Goal: Transaction & Acquisition: Book appointment/travel/reservation

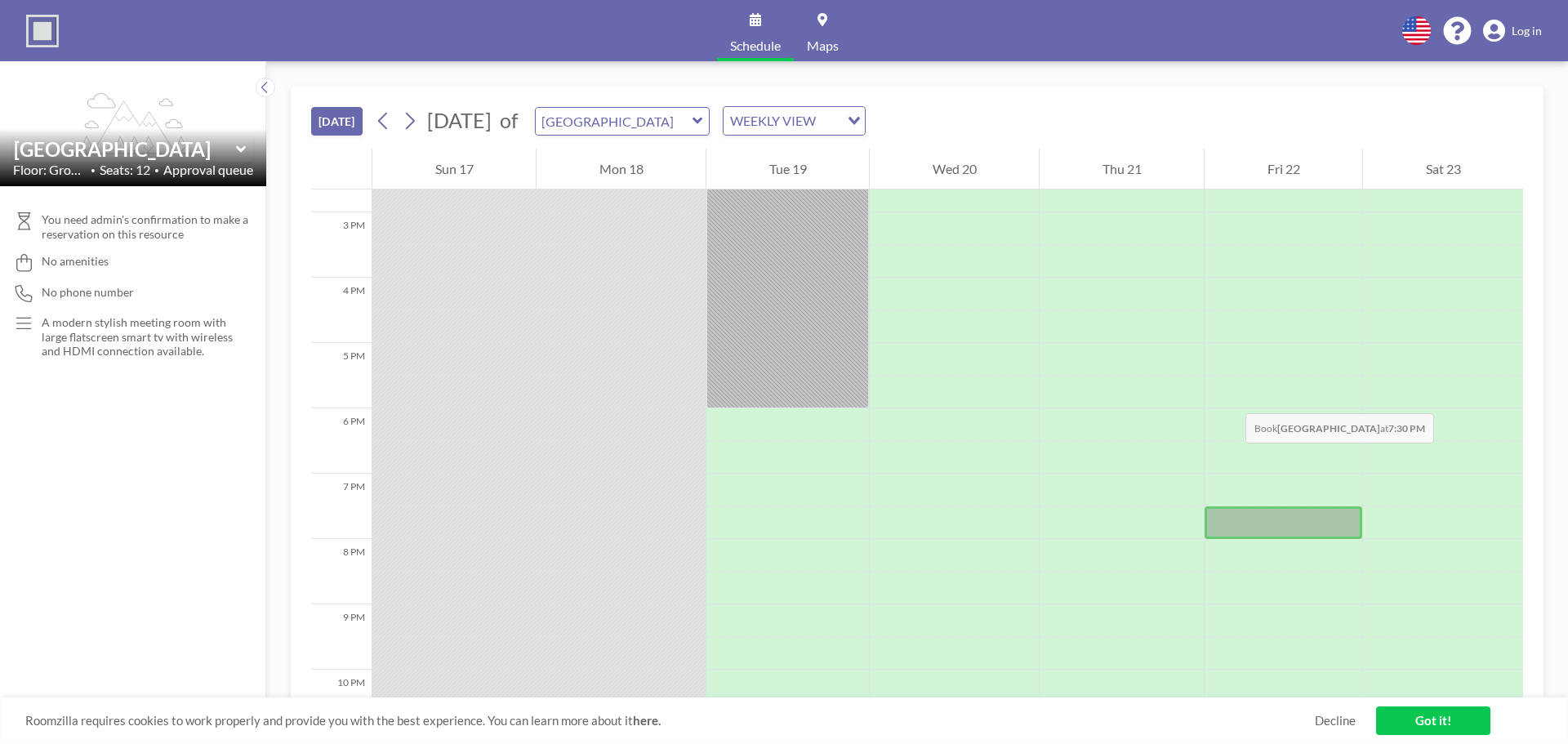
scroll to position [1066, 0]
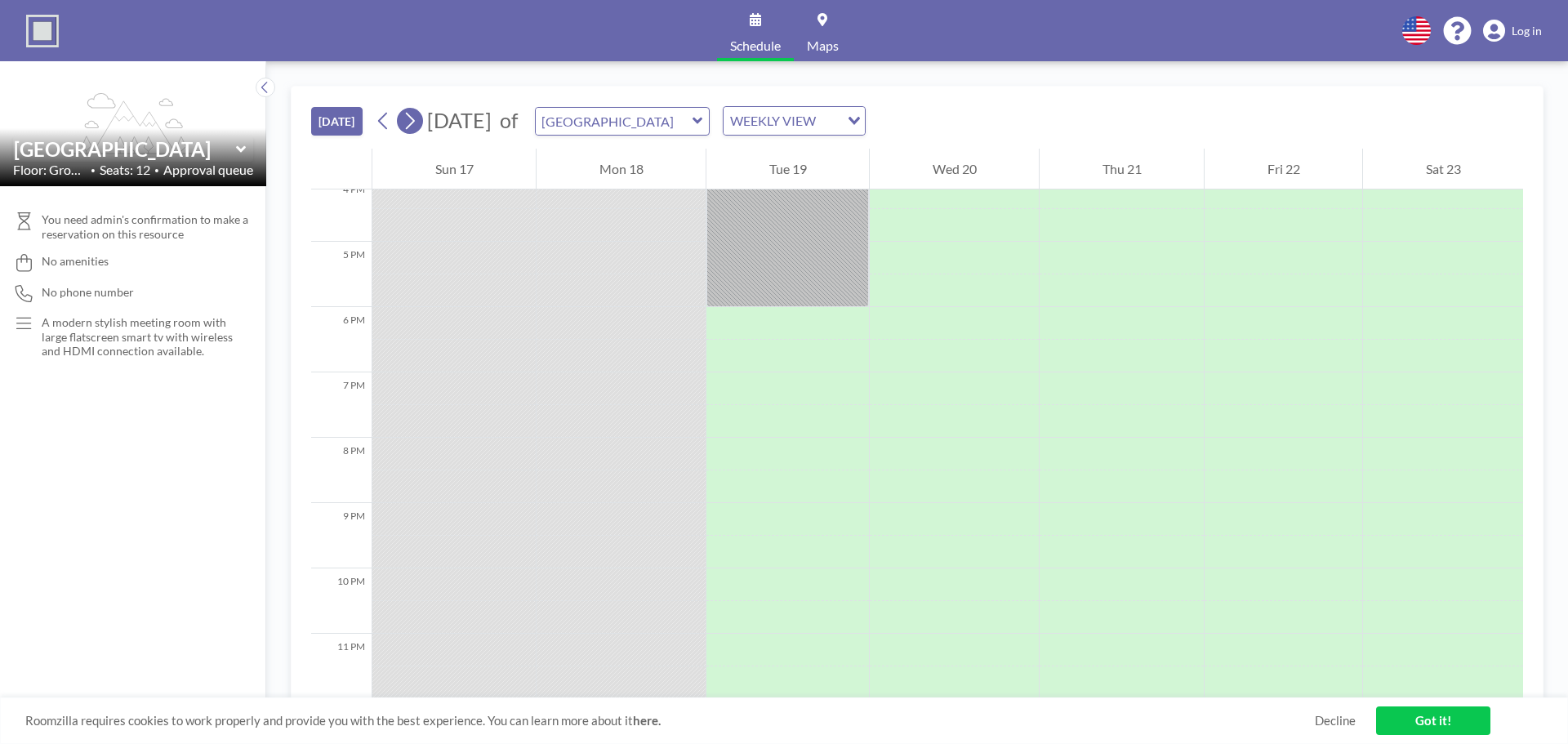
click at [412, 126] on icon at bounding box center [410, 121] width 9 height 17
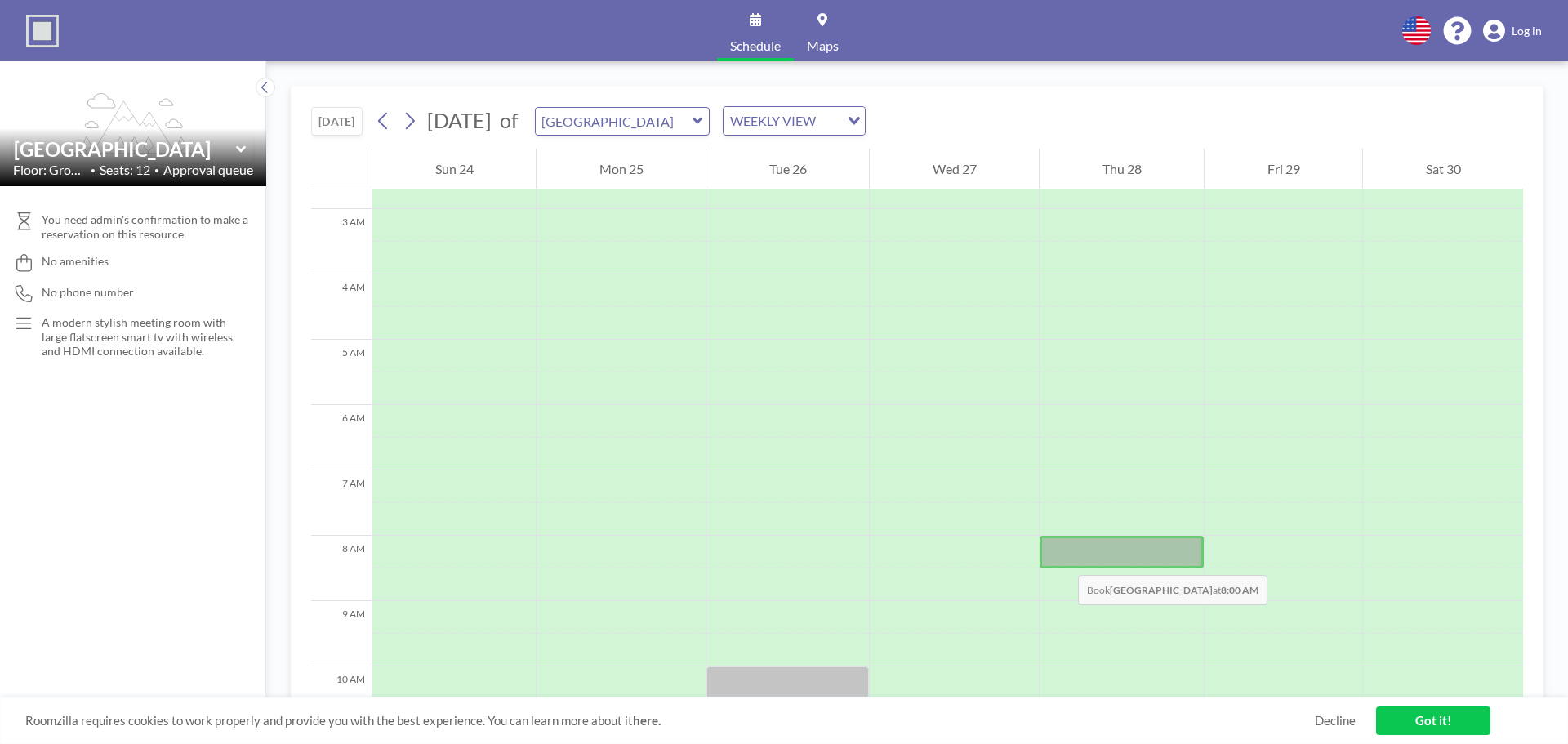
scroll to position [163, 0]
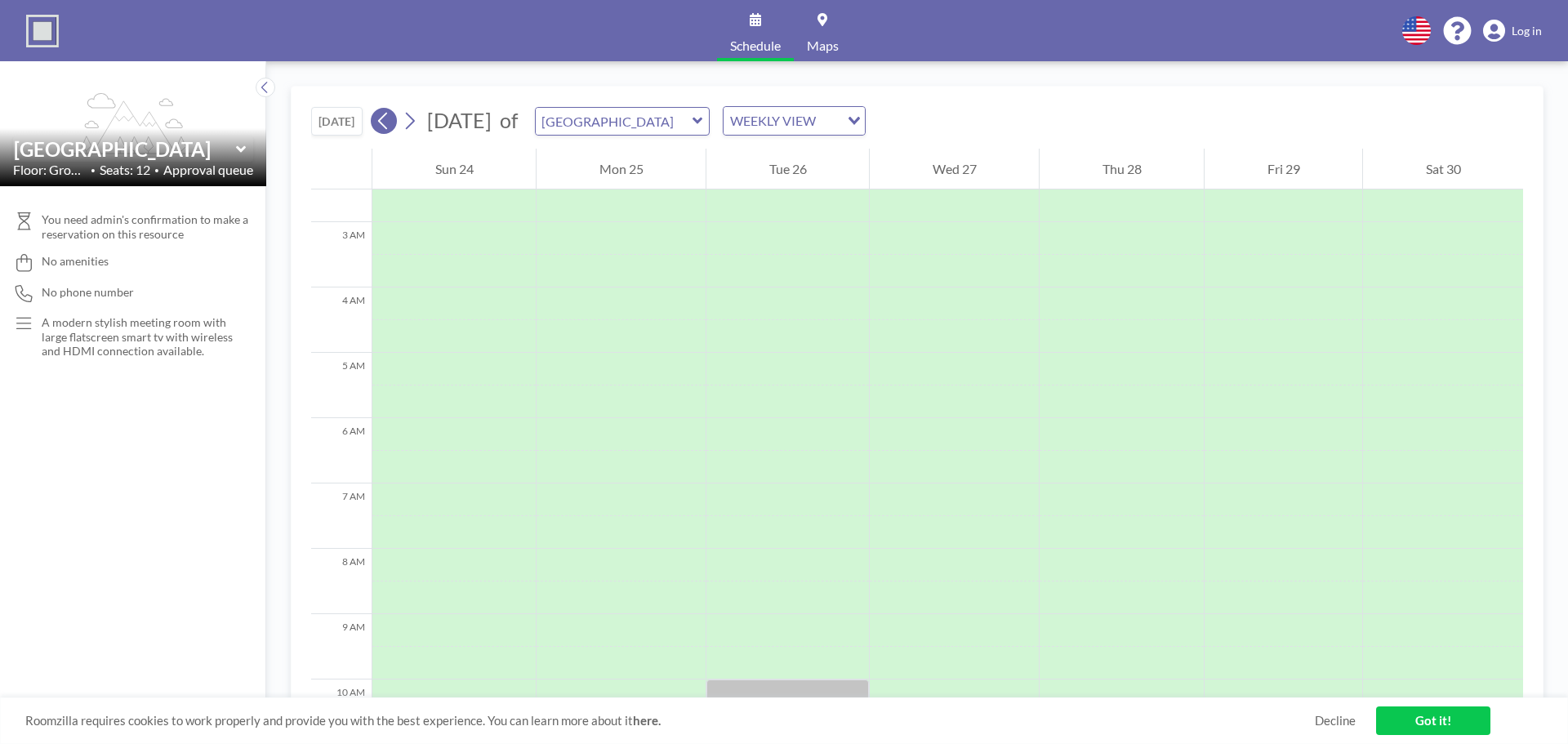
click at [386, 126] on icon at bounding box center [383, 120] width 16 height 25
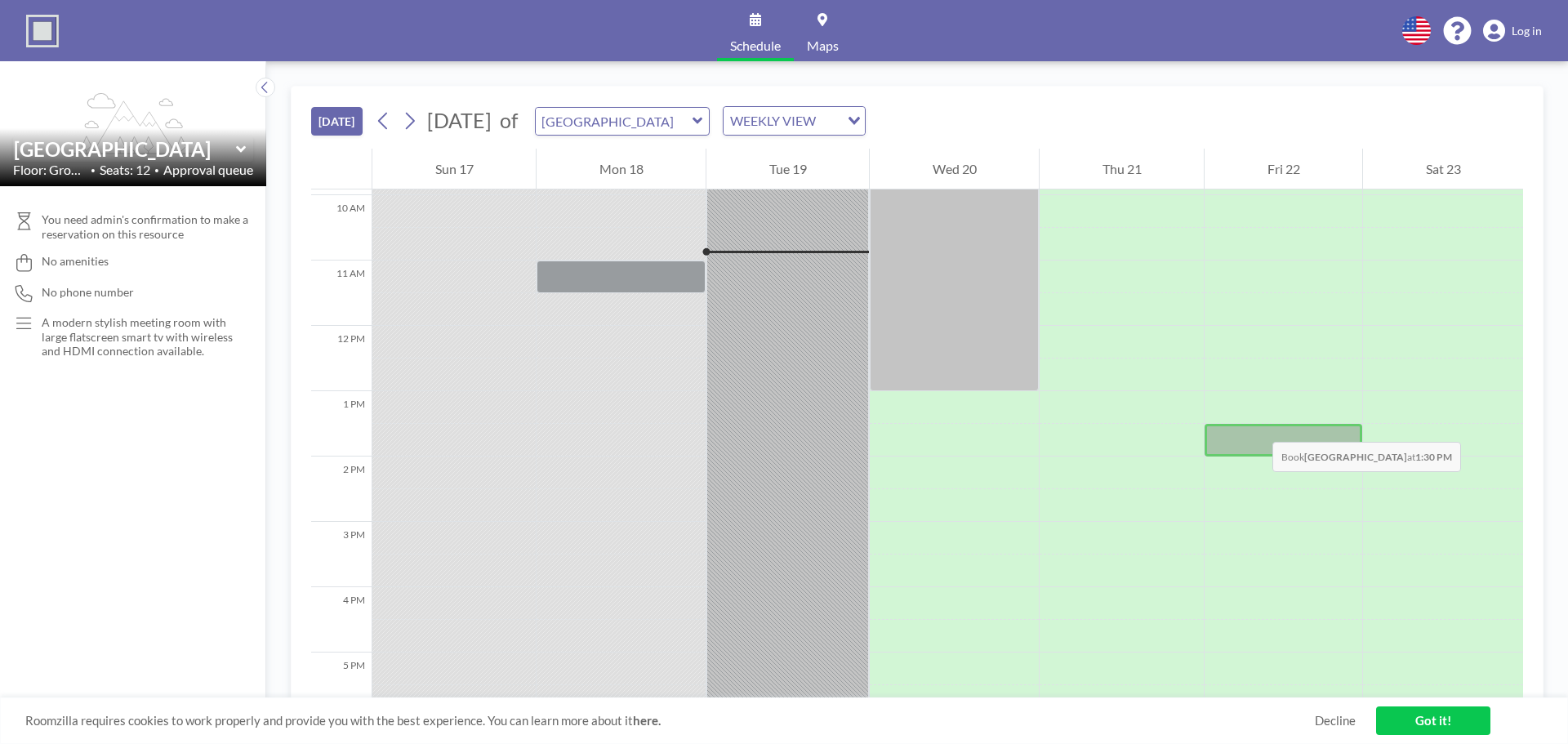
scroll to position [653, 0]
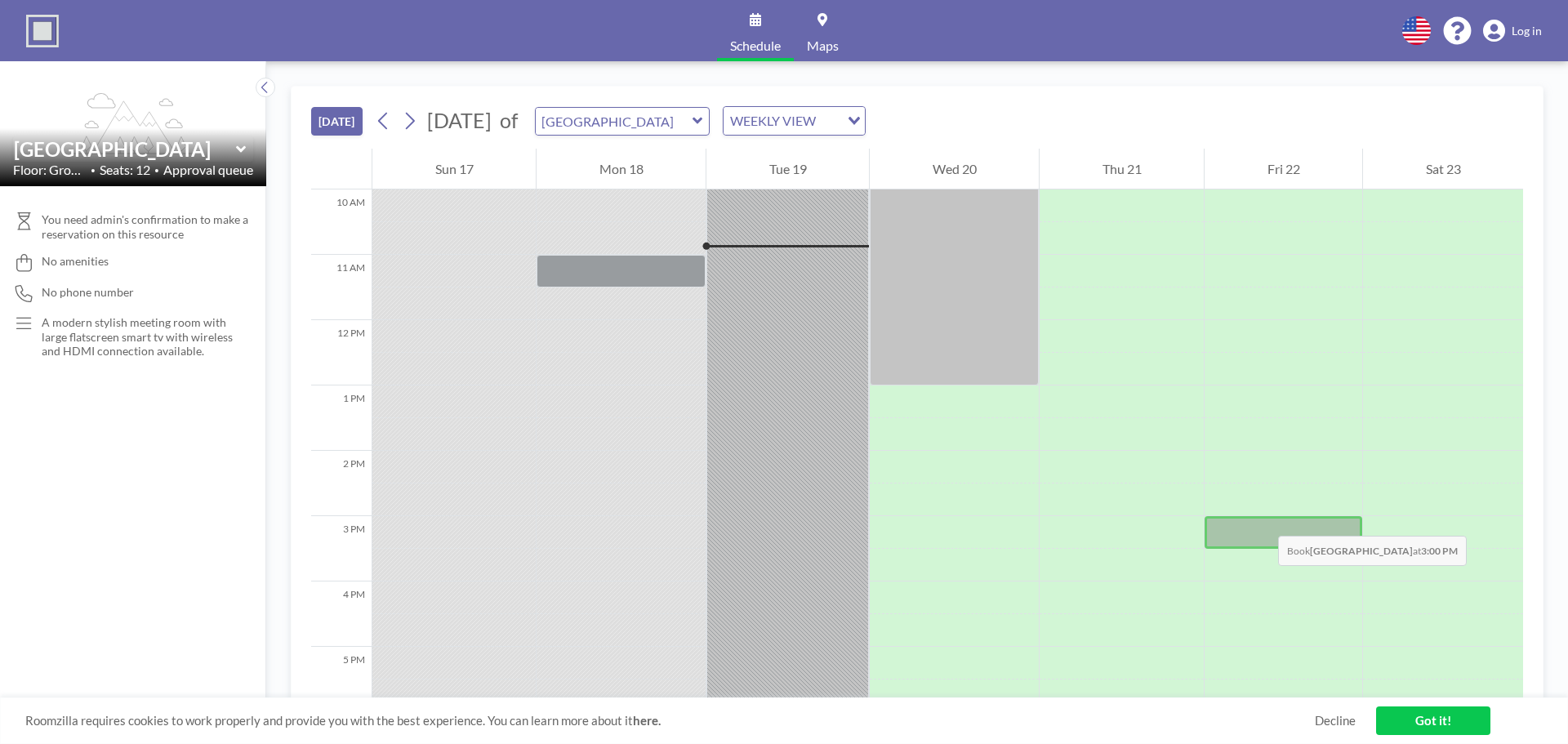
click at [1261, 519] on div at bounding box center [1283, 532] width 157 height 32
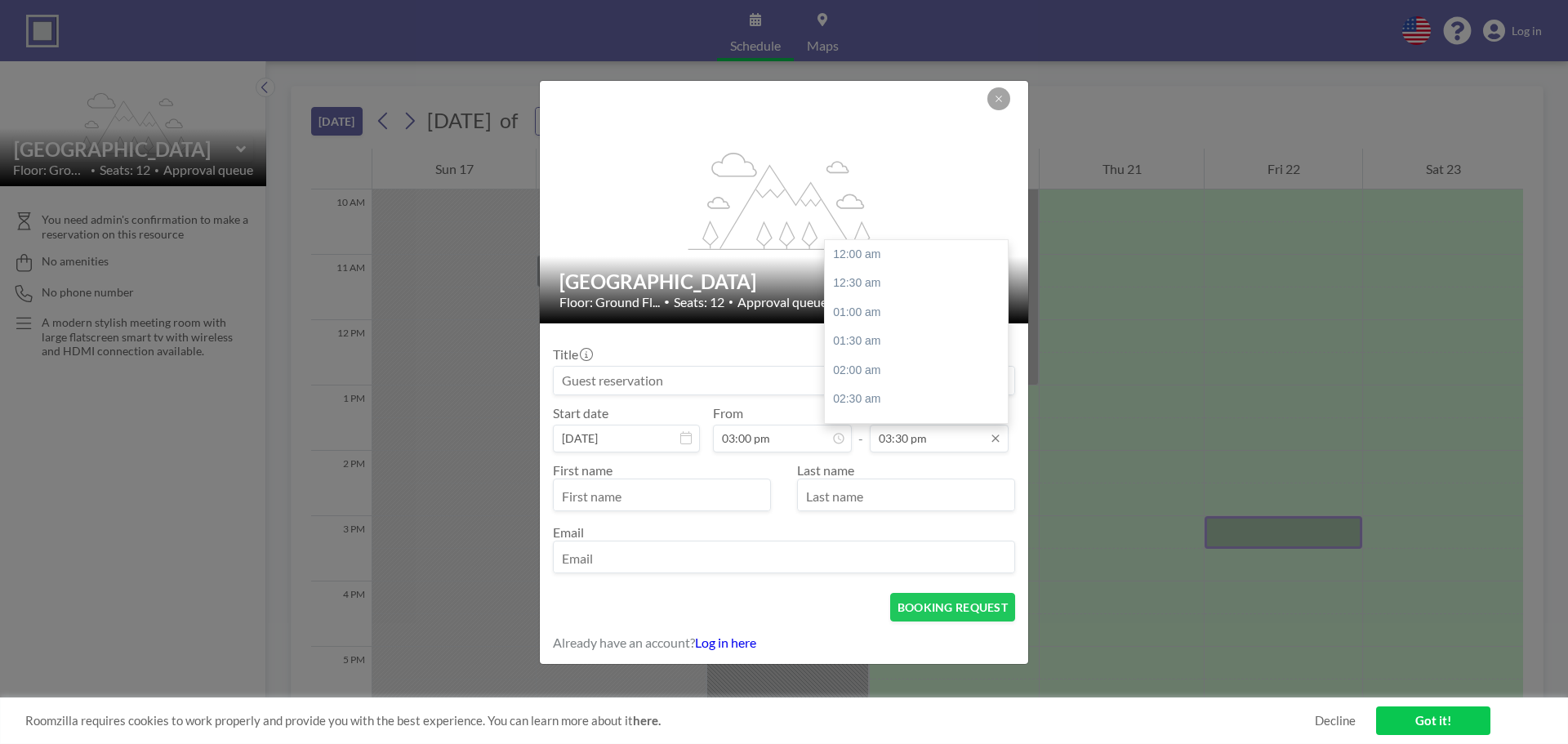
scroll to position [900, 0]
click at [855, 275] on div "04:00 pm" at bounding box center [920, 284] width 191 height 29
type input "04:00 pm"
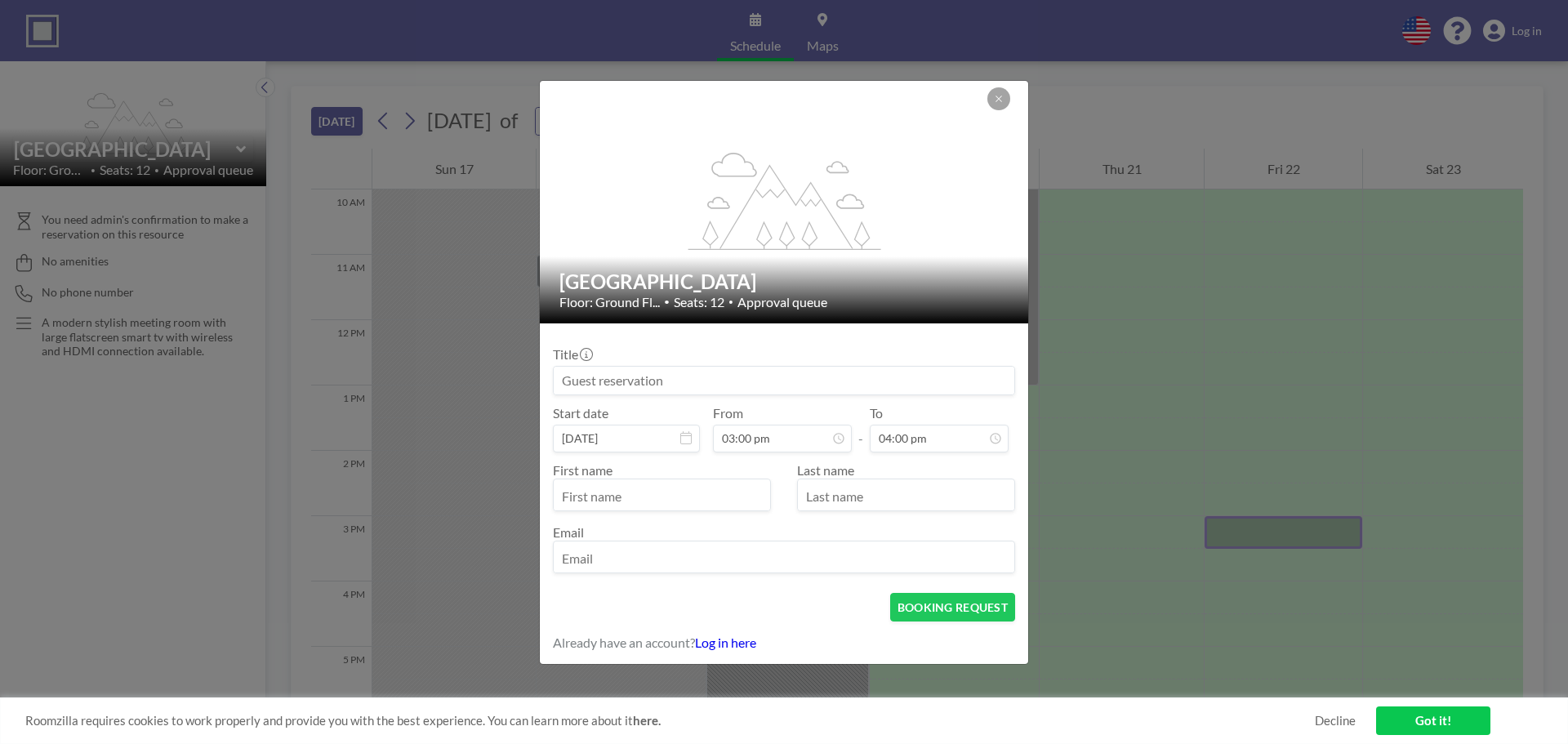
click at [708, 384] on input at bounding box center [784, 380] width 460 height 28
type input "ADVANCE Marketing"
click at [632, 498] on input "text" at bounding box center [662, 496] width 216 height 28
type input "[PERSON_NAME]"
type input "X"
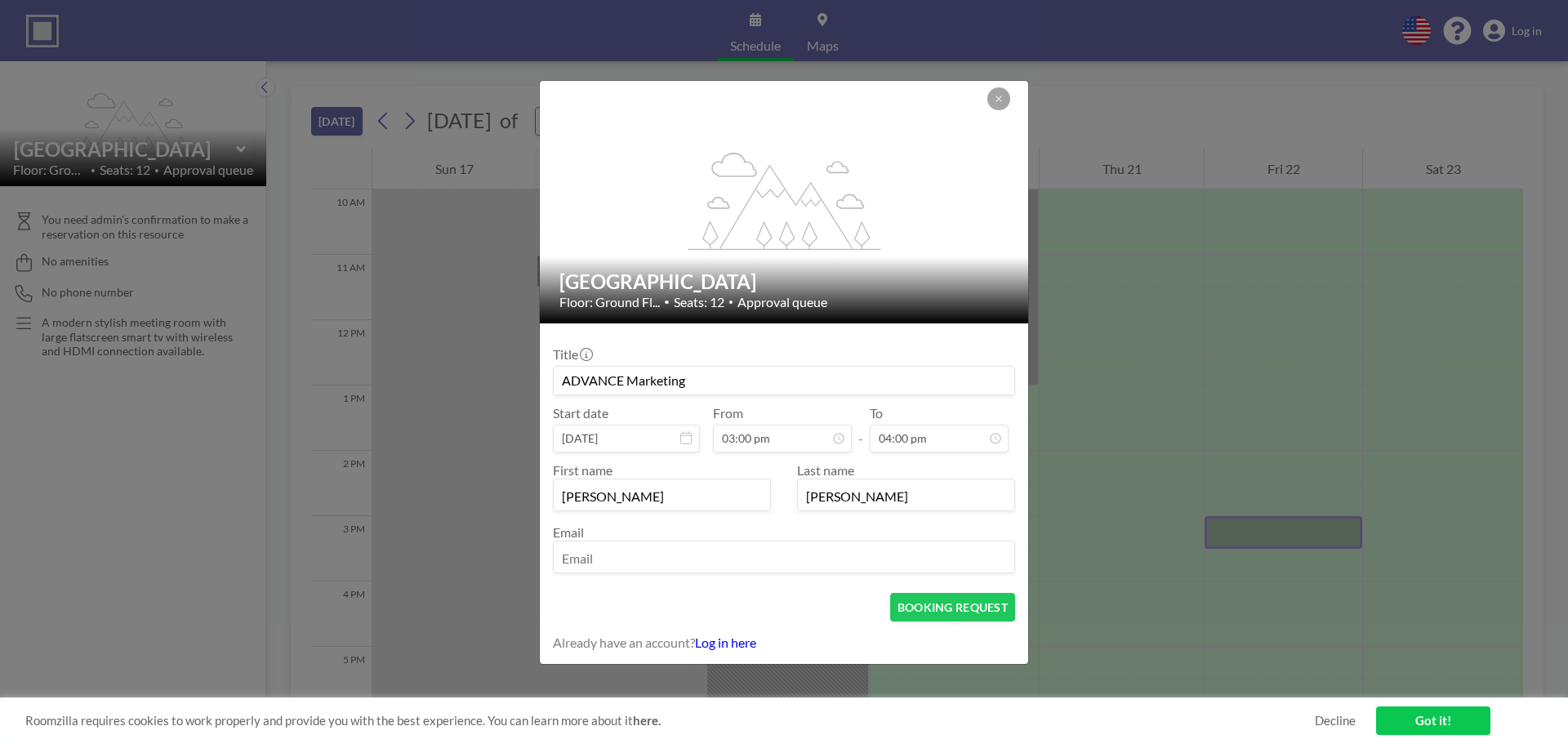
type input "[PERSON_NAME]"
type input "[EMAIL_ADDRESS][PERSON_NAME][DOMAIN_NAME]"
click at [966, 595] on button "BOOKING REQUEST" at bounding box center [952, 606] width 125 height 29
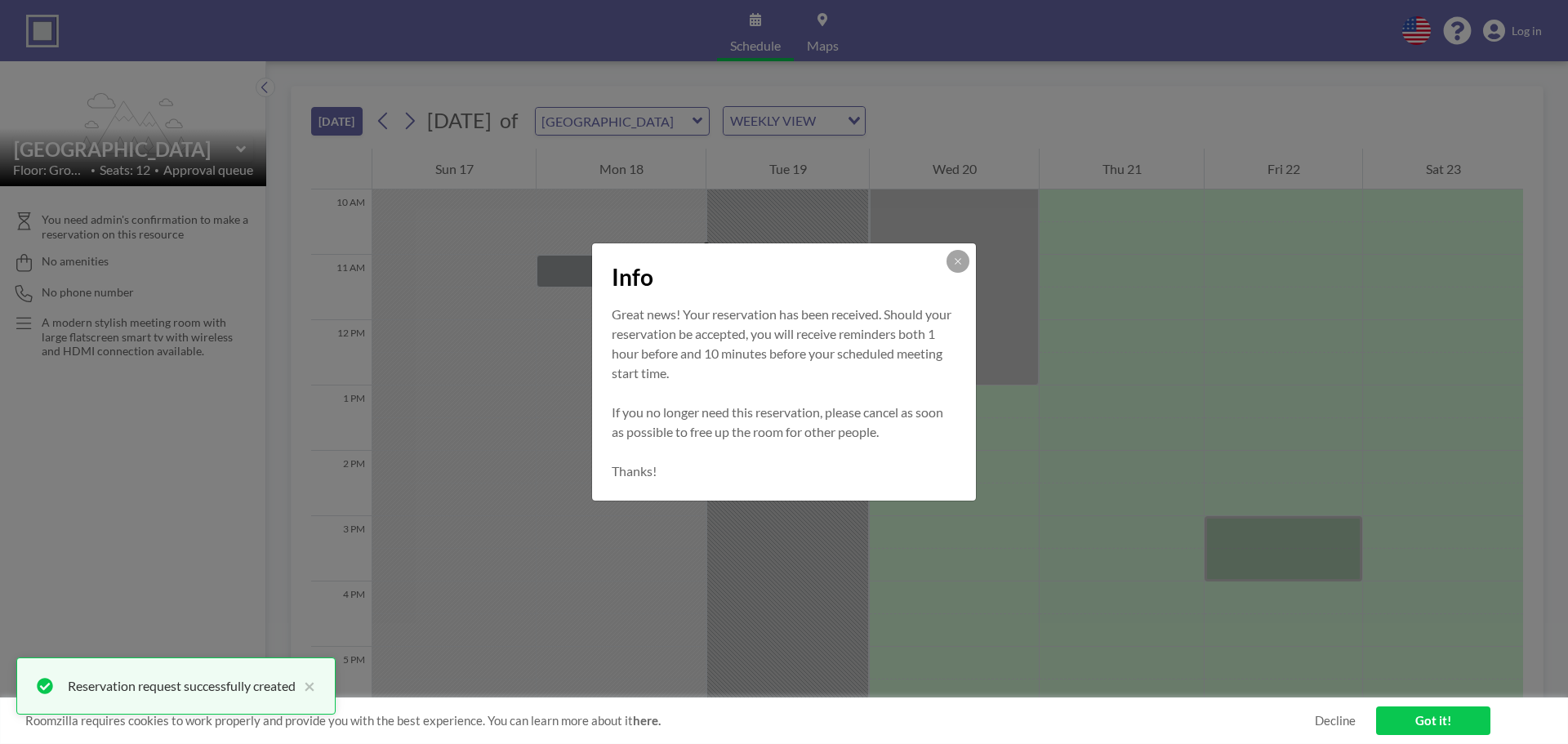
click at [950, 248] on div "Info" at bounding box center [784, 273] width 383 height 61
click at [959, 253] on button at bounding box center [958, 260] width 23 height 23
